Goal: Entertainment & Leisure: Consume media (video, audio)

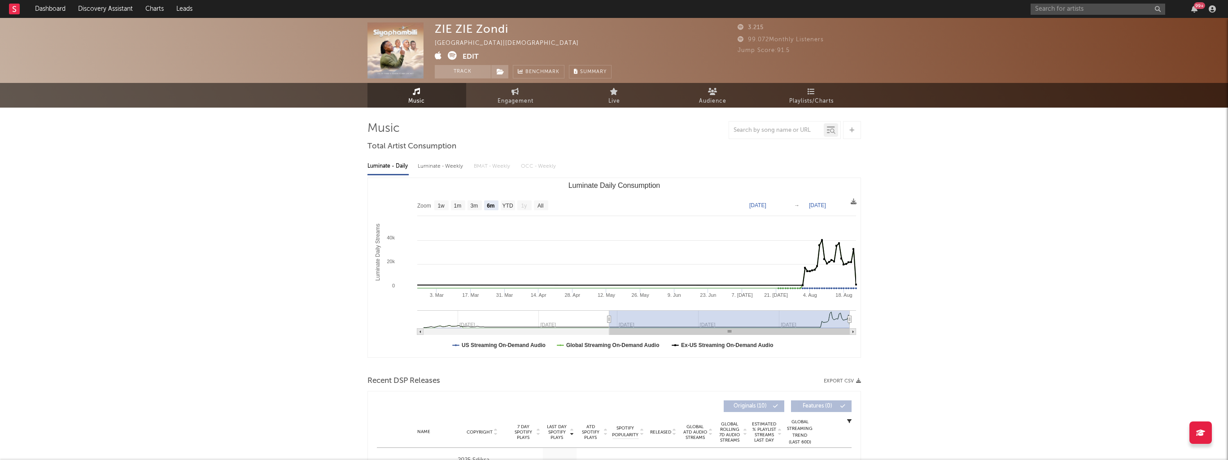
select select "6m"
select select "1w"
click at [1071, 11] on input "text" at bounding box center [1098, 9] width 135 height 11
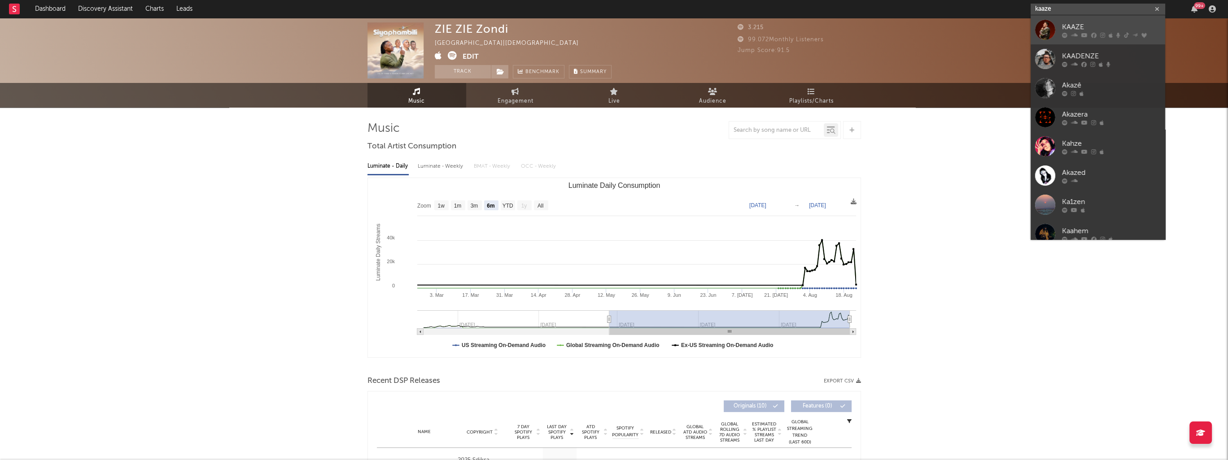
type input "kaaze"
click at [1074, 29] on div "KAAZE" at bounding box center [1111, 27] width 99 height 11
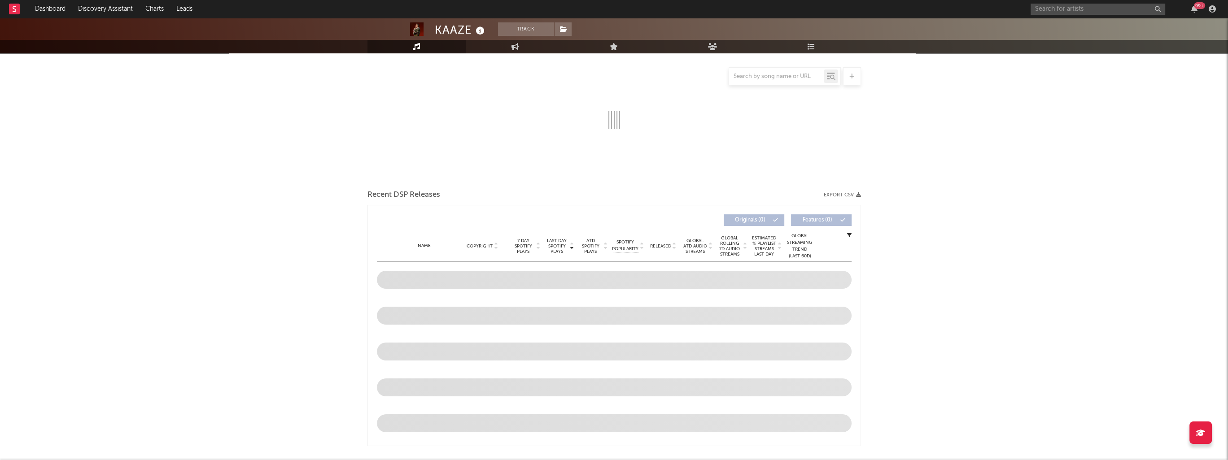
select select "6m"
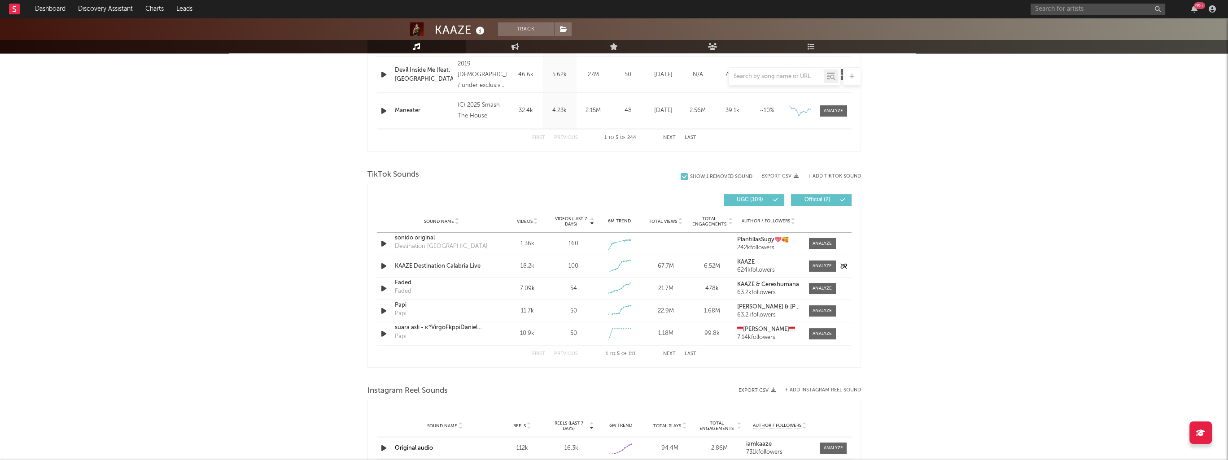
scroll to position [519, 0]
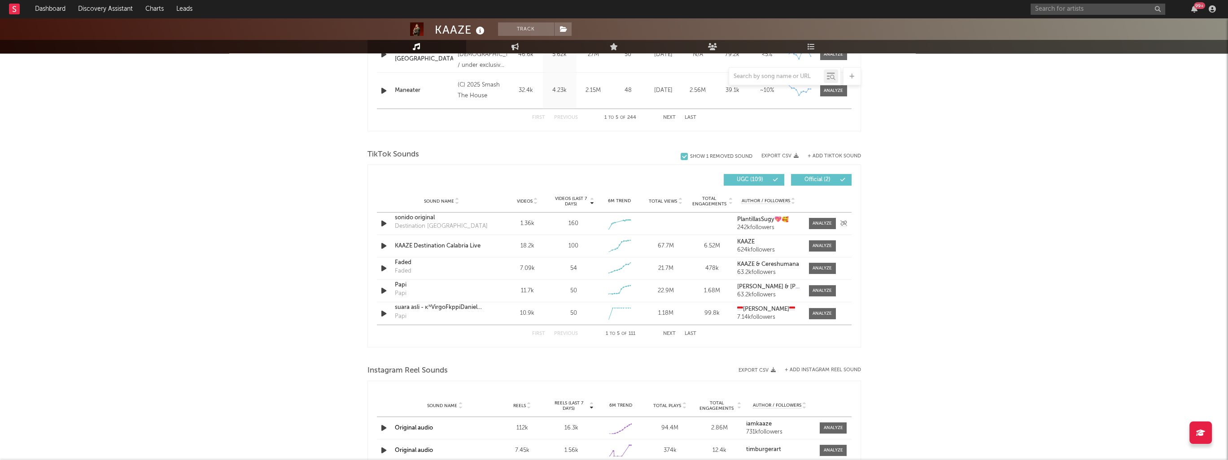
click at [384, 221] on icon "button" at bounding box center [383, 223] width 9 height 11
click at [384, 223] on icon "button" at bounding box center [383, 223] width 9 height 11
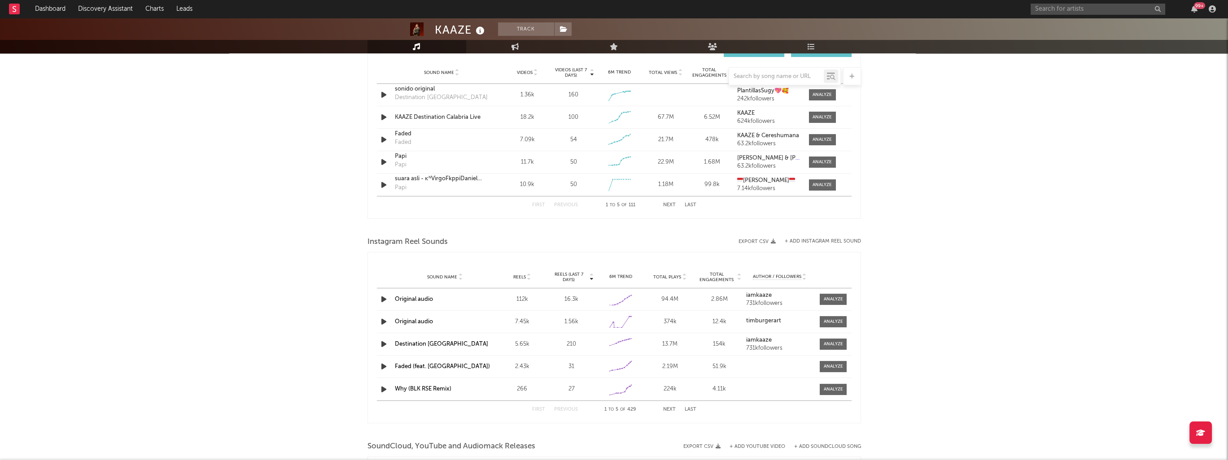
scroll to position [654, 0]
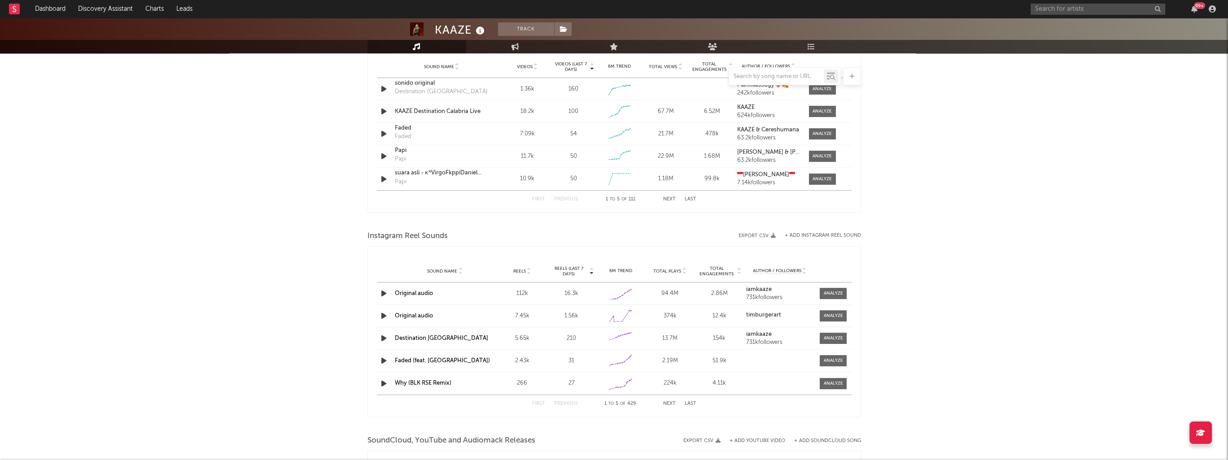
click at [377, 293] on div at bounding box center [385, 293] width 16 height 11
click at [384, 293] on icon "button" at bounding box center [383, 293] width 9 height 11
click at [571, 447] on div "00:03 00:11" at bounding box center [614, 449] width 157 height 22
click at [577, 449] on div at bounding box center [533, 449] width 112 height 2
click at [382, 318] on icon "button" at bounding box center [383, 316] width 9 height 11
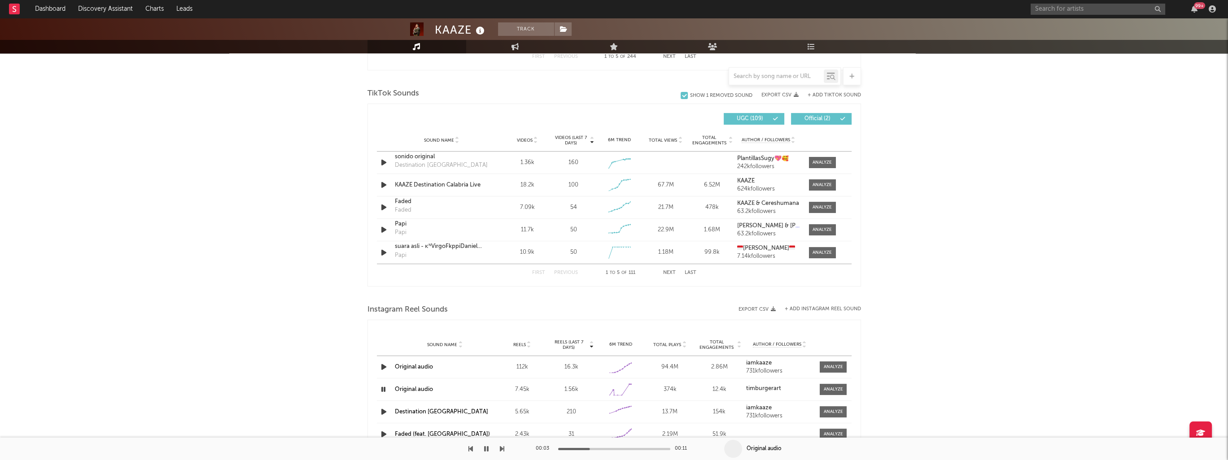
scroll to position [643, 0]
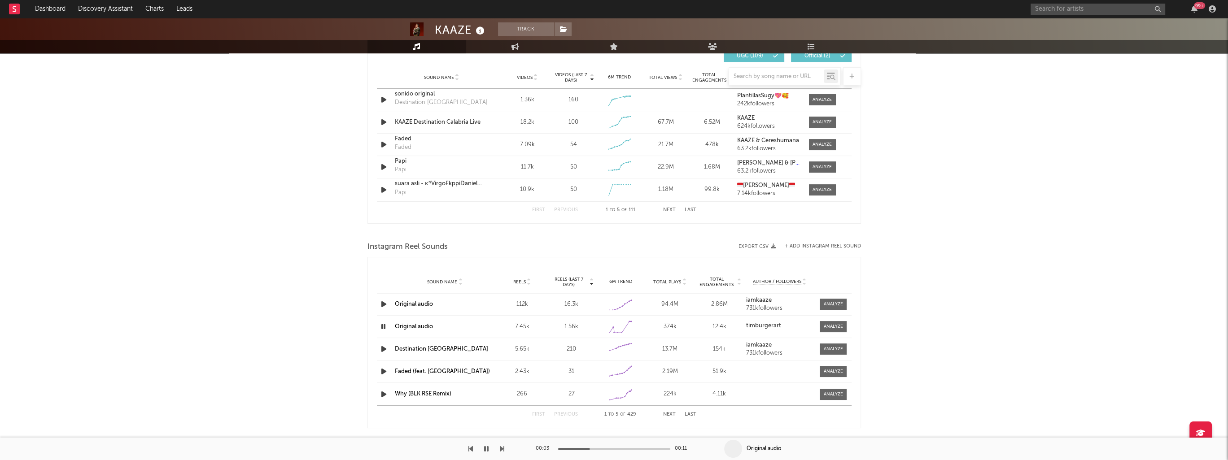
click at [385, 306] on icon "button" at bounding box center [383, 304] width 9 height 11
click at [384, 303] on icon "button" at bounding box center [383, 304] width 9 height 11
